Goal: Check status: Check status

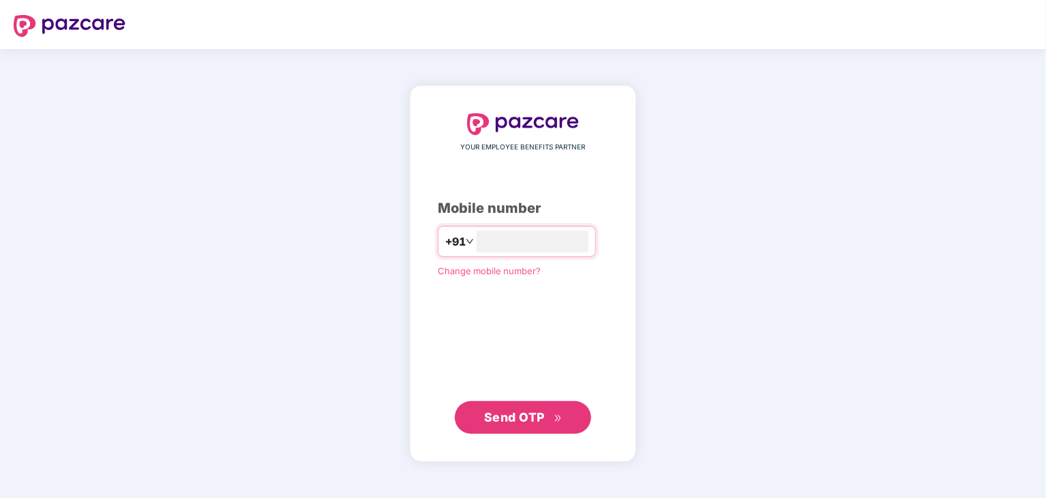
type input "**********"
click at [515, 415] on span "Send OTP" at bounding box center [514, 416] width 61 height 14
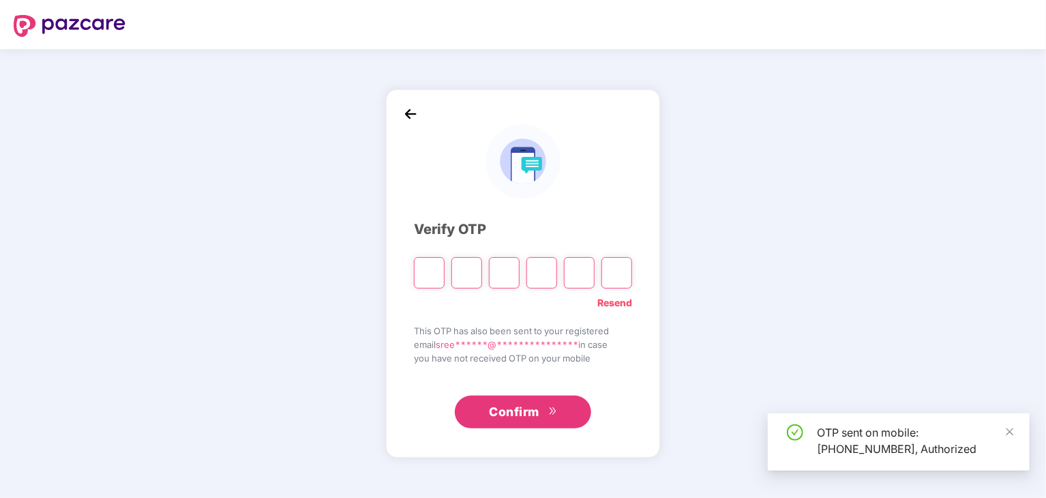
type input "*"
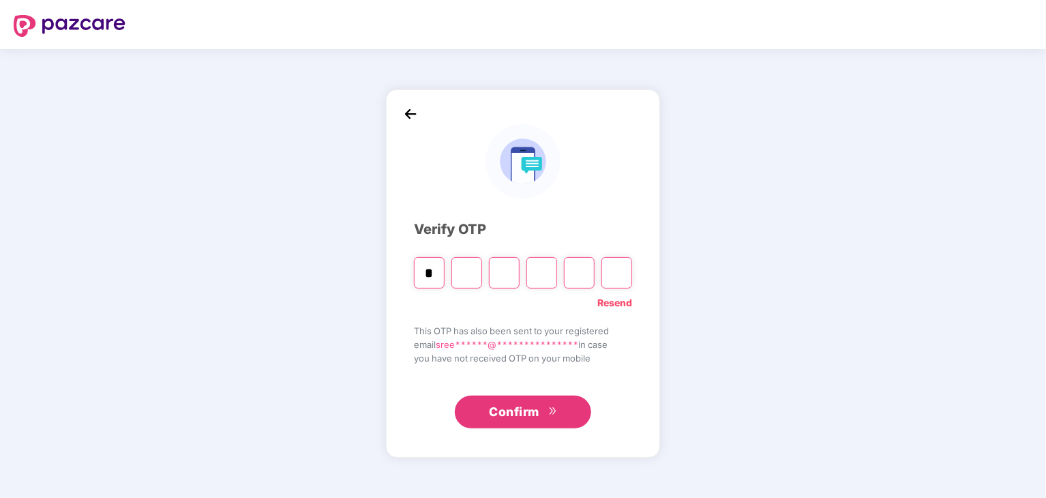
type input "*"
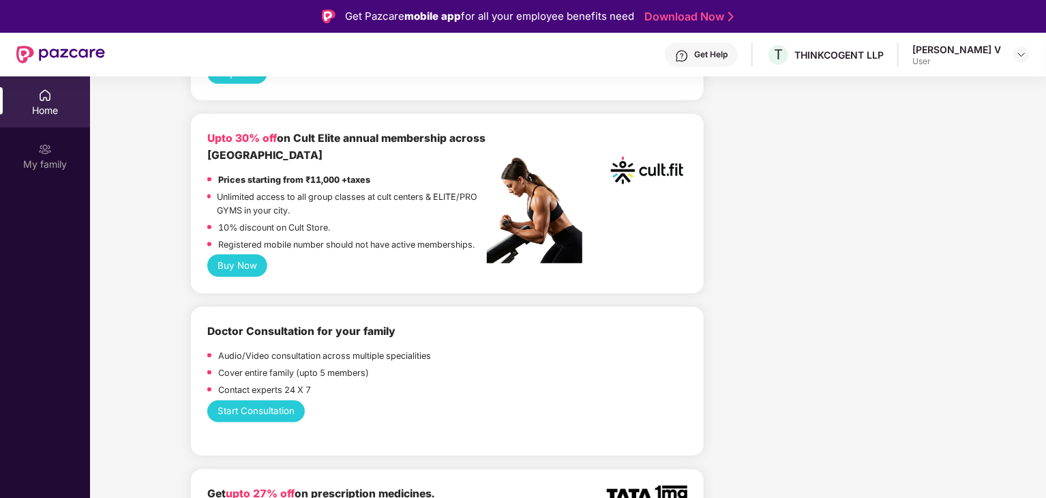
scroll to position [419, 0]
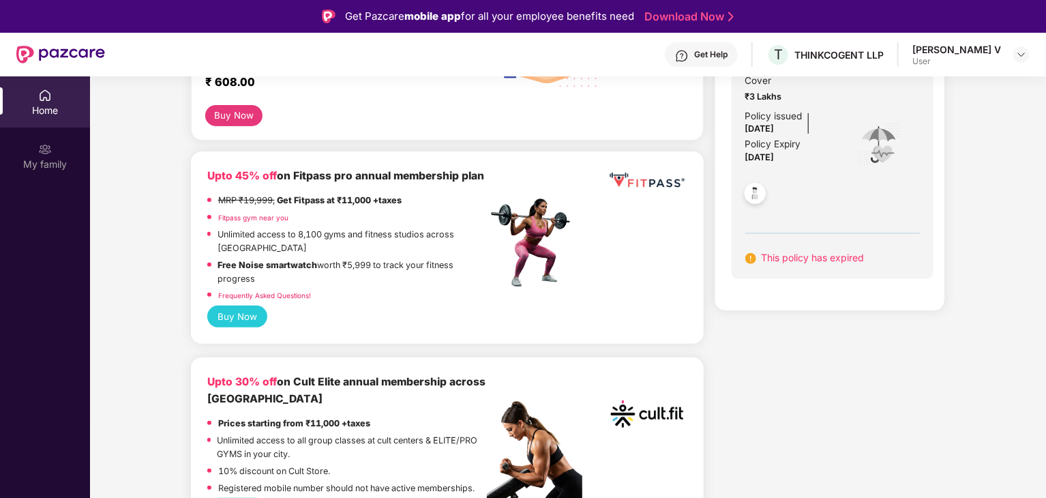
scroll to position [0, 0]
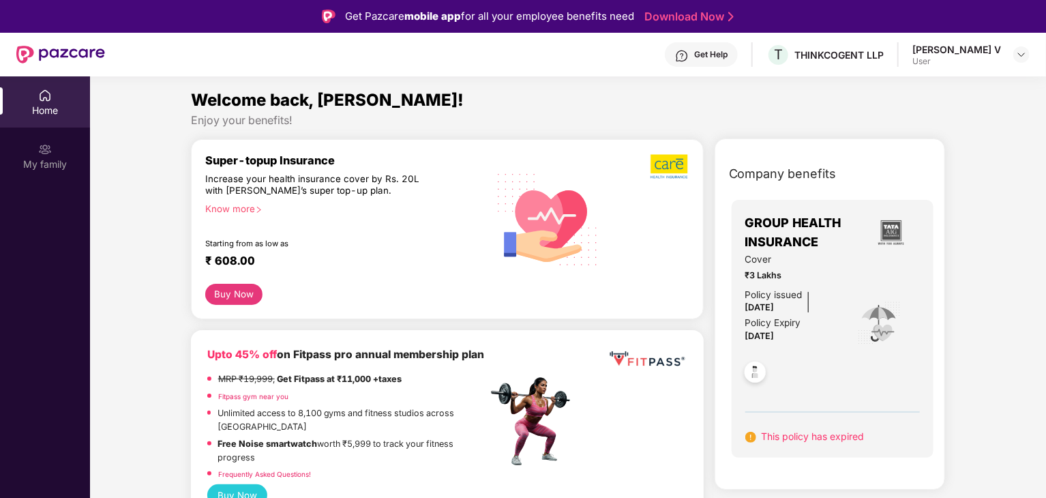
click at [787, 299] on div "Policy issued 17 Sept 2024" at bounding box center [774, 302] width 57 height 29
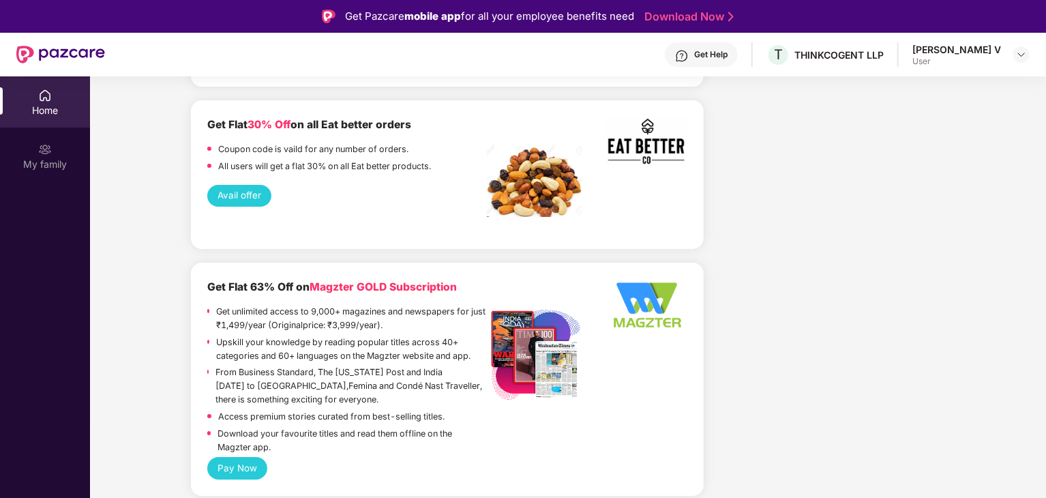
scroll to position [2478, 0]
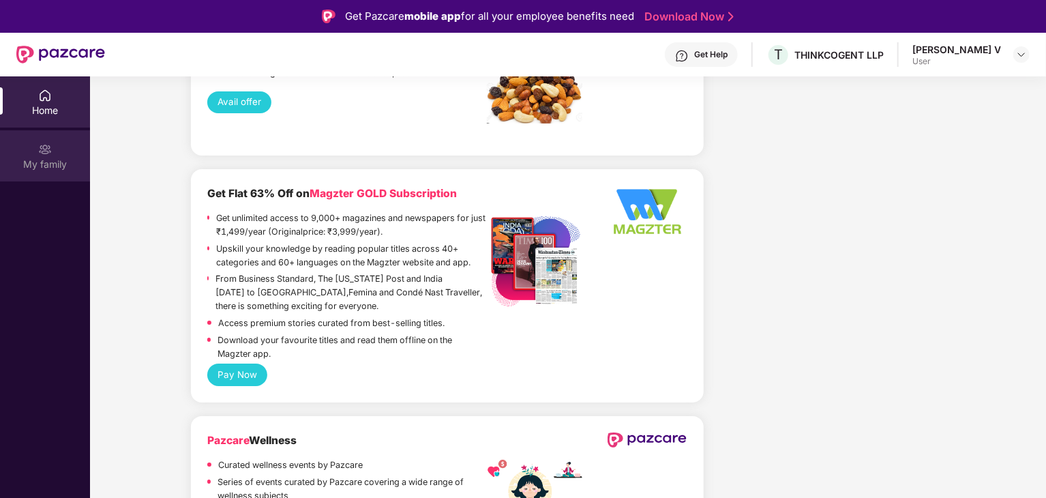
click at [32, 151] on div "My family" at bounding box center [45, 155] width 90 height 51
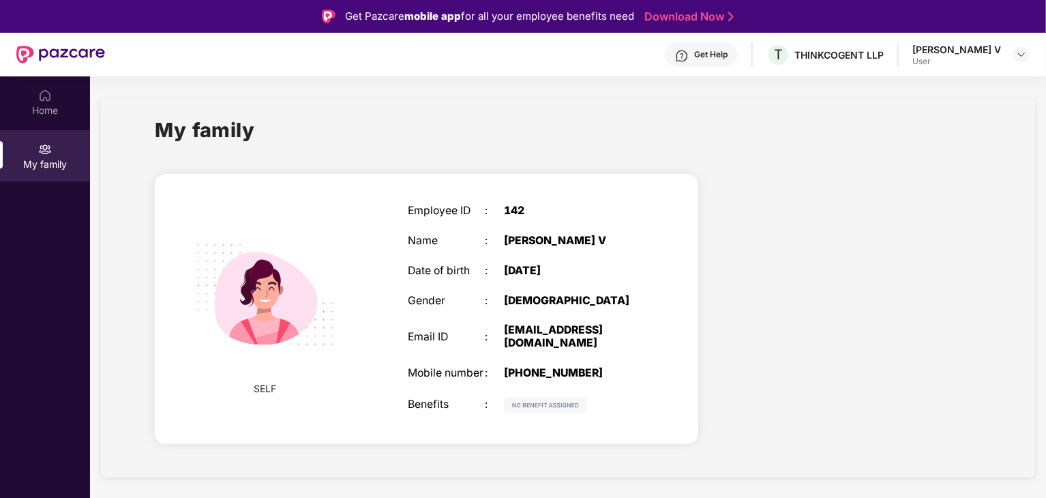
scroll to position [76, 0]
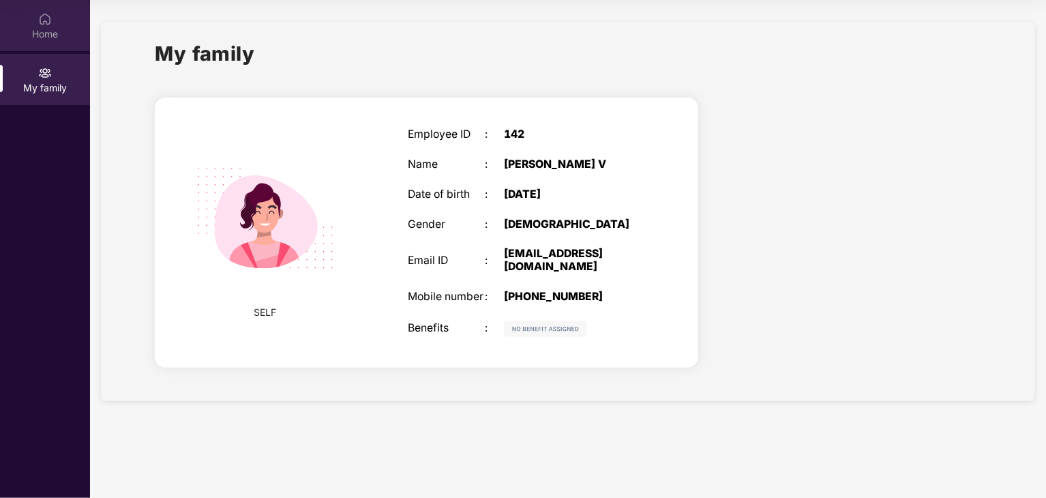
click at [50, 12] on img at bounding box center [45, 19] width 14 height 14
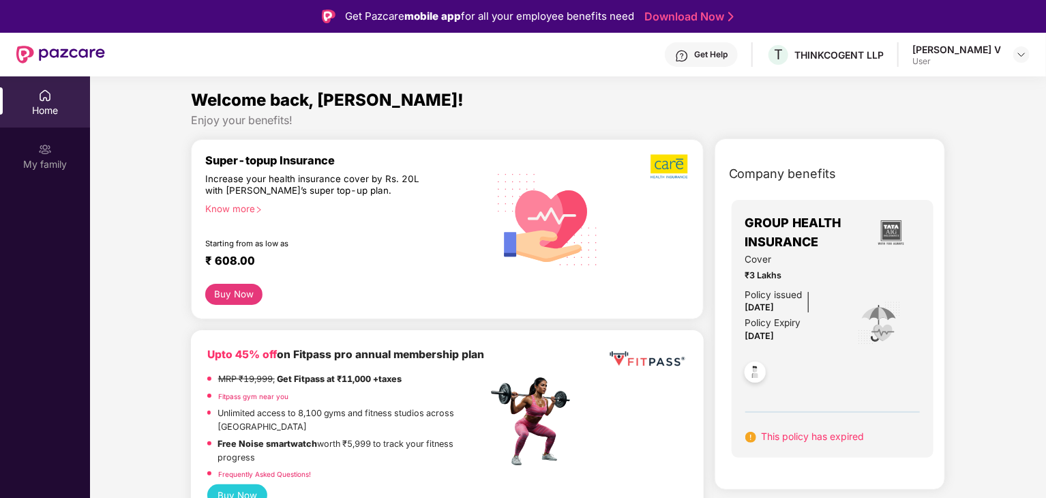
click at [830, 237] on span "GROUP HEALTH INSURANCE" at bounding box center [804, 233] width 117 height 39
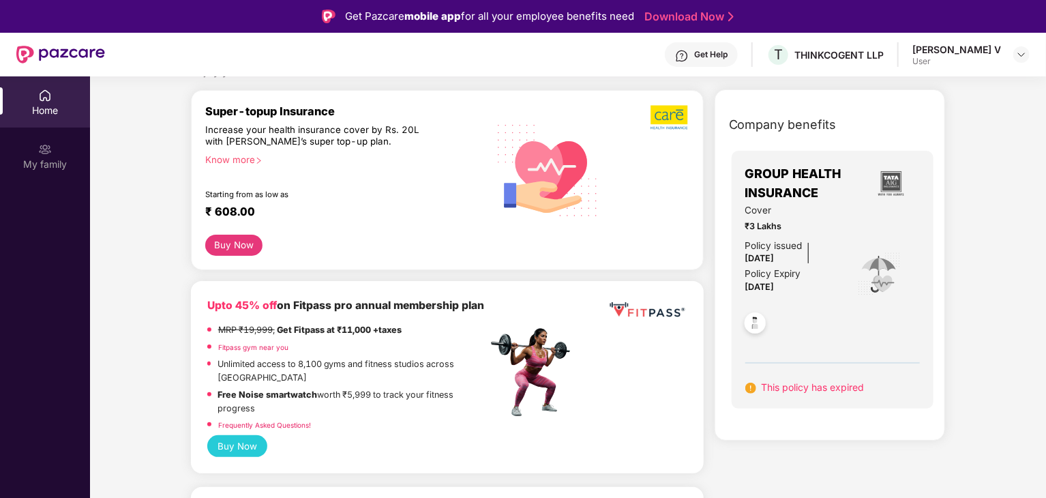
scroll to position [61, 0]
